Goal: Register for event/course

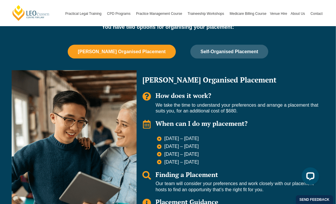
scroll to position [453, 0]
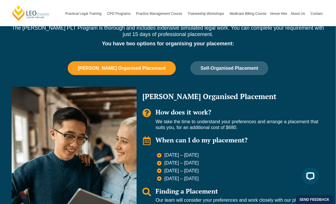
scroll to position [387, 0]
